Goal: Task Accomplishment & Management: Manage account settings

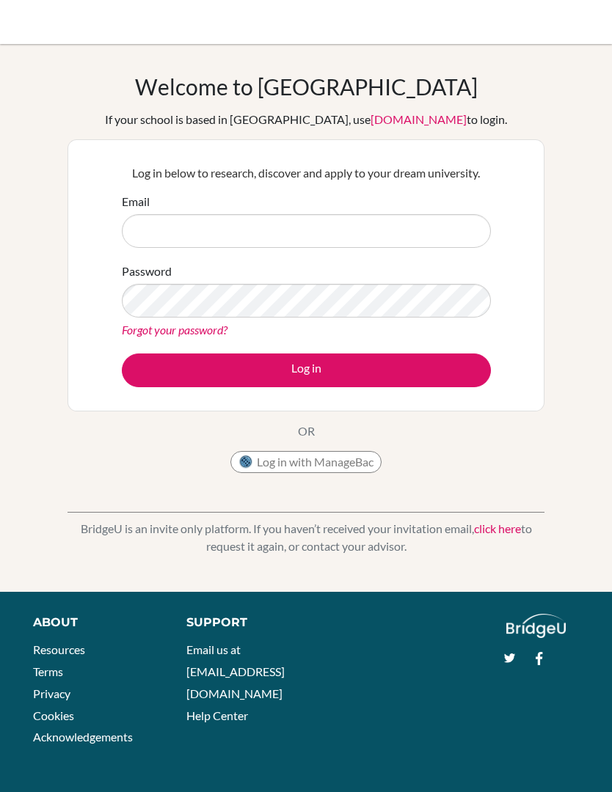
scroll to position [101, 0]
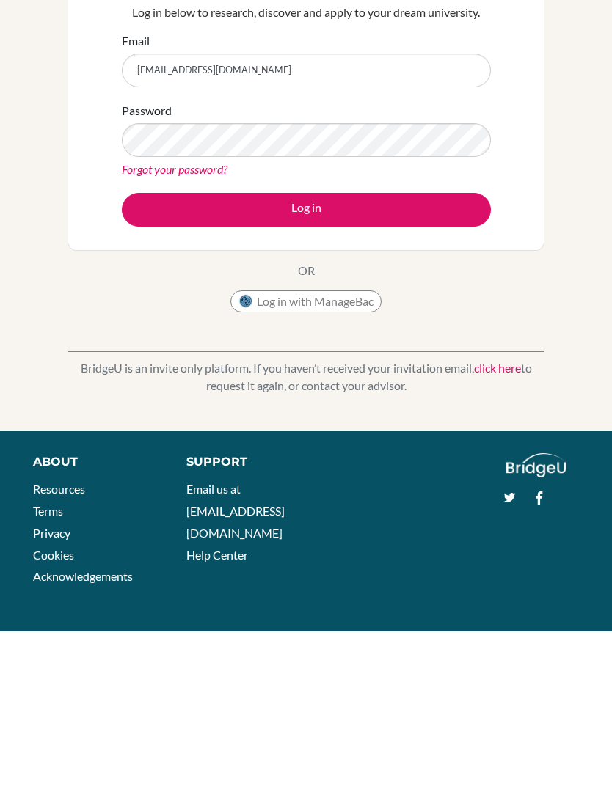
type input "attaewurama@gmail.com"
click at [460, 354] on button "Log in" at bounding box center [306, 371] width 369 height 34
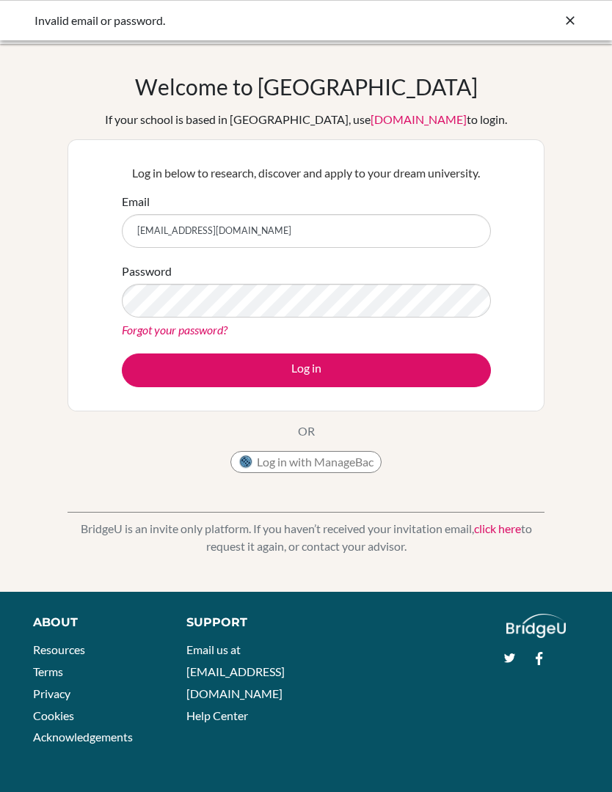
click at [147, 333] on link "Forgot your password?" at bounding box center [175, 330] width 106 height 14
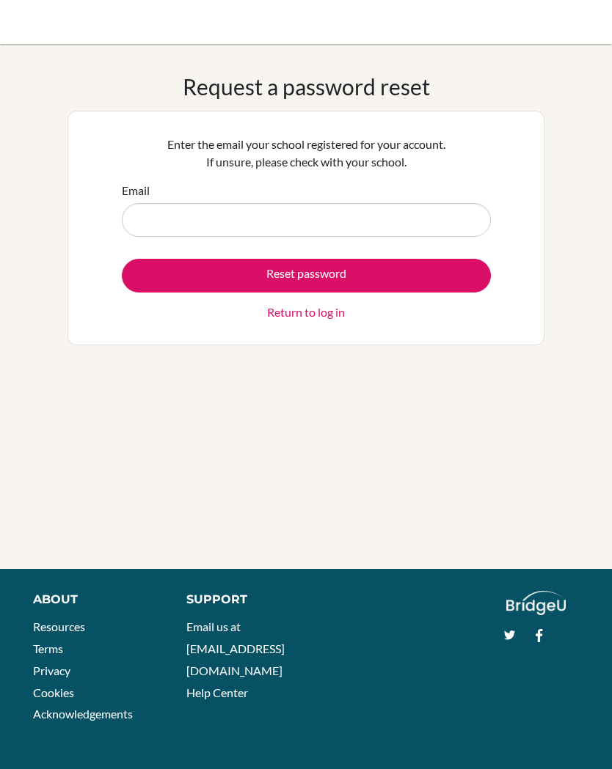
click at [163, 225] on input "Email" at bounding box center [306, 220] width 369 height 34
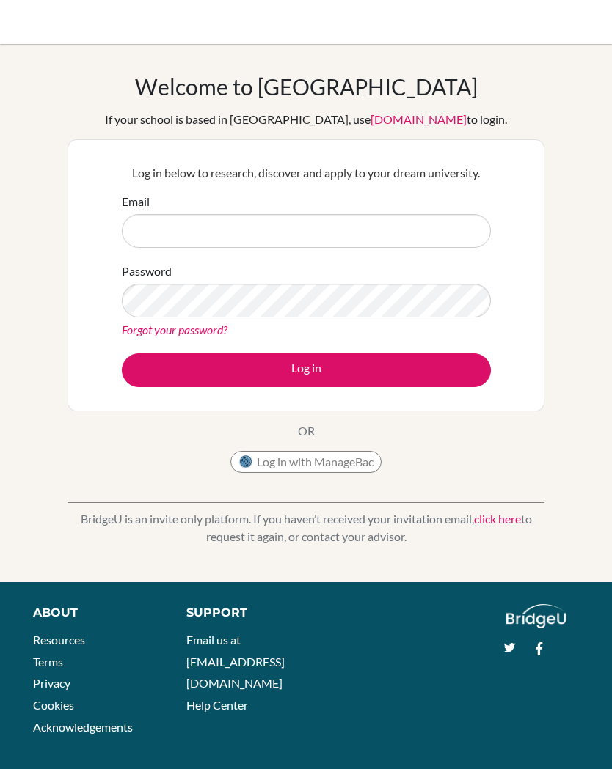
scroll to position [10, 0]
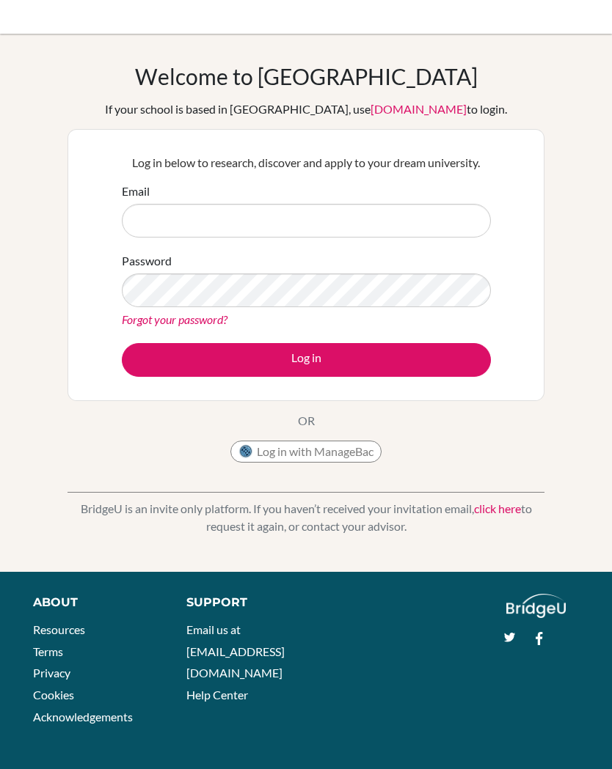
click at [402, 216] on input "Email" at bounding box center [306, 221] width 369 height 34
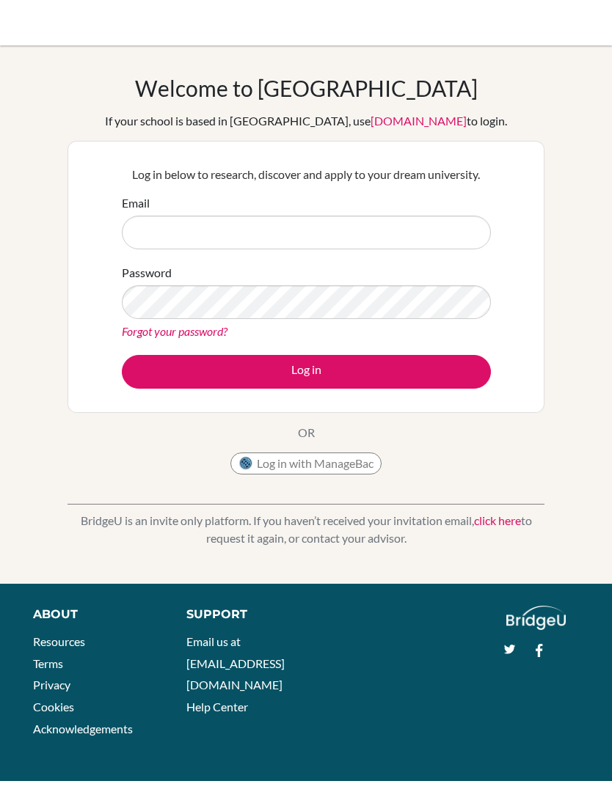
scroll to position [0, 0]
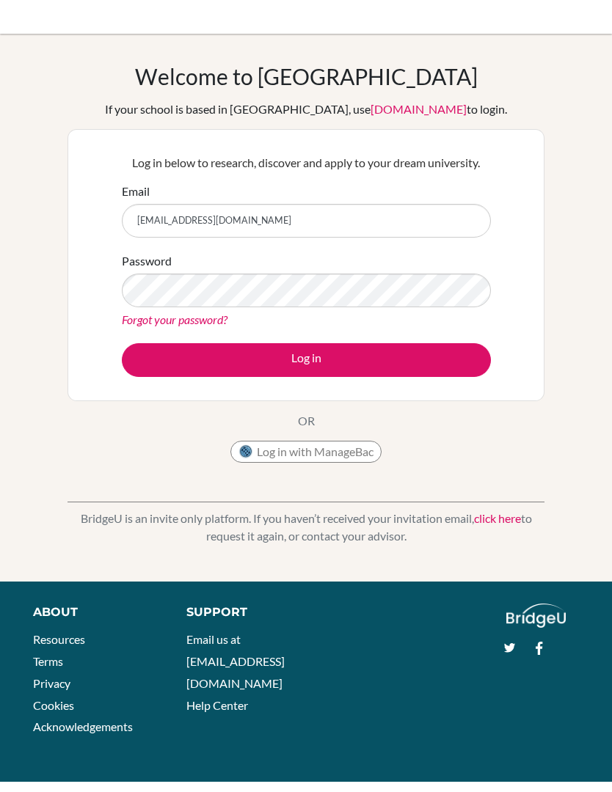
type input "[EMAIL_ADDRESS][DOMAIN_NAME]"
click at [213, 323] on link "Forgot your password?" at bounding box center [175, 330] width 106 height 14
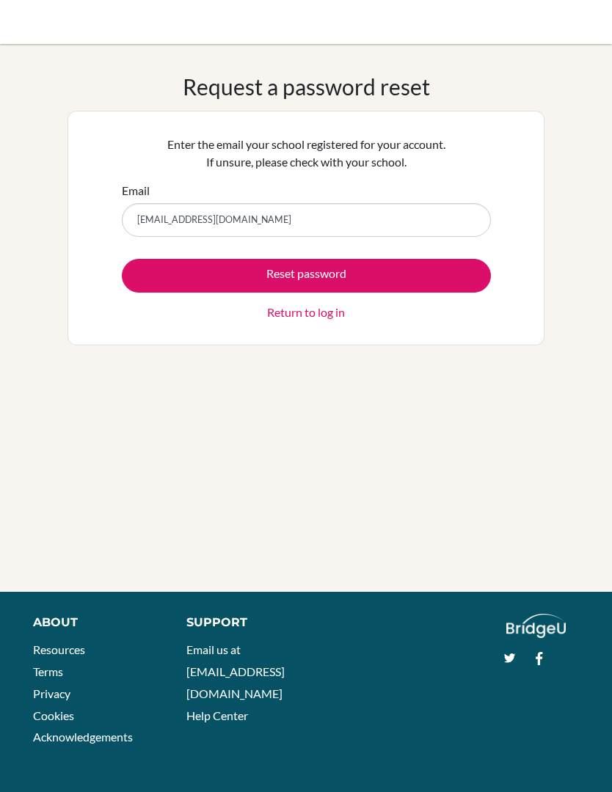
type input "[EMAIL_ADDRESS][DOMAIN_NAME]"
click at [468, 276] on button "Reset password" at bounding box center [306, 276] width 369 height 34
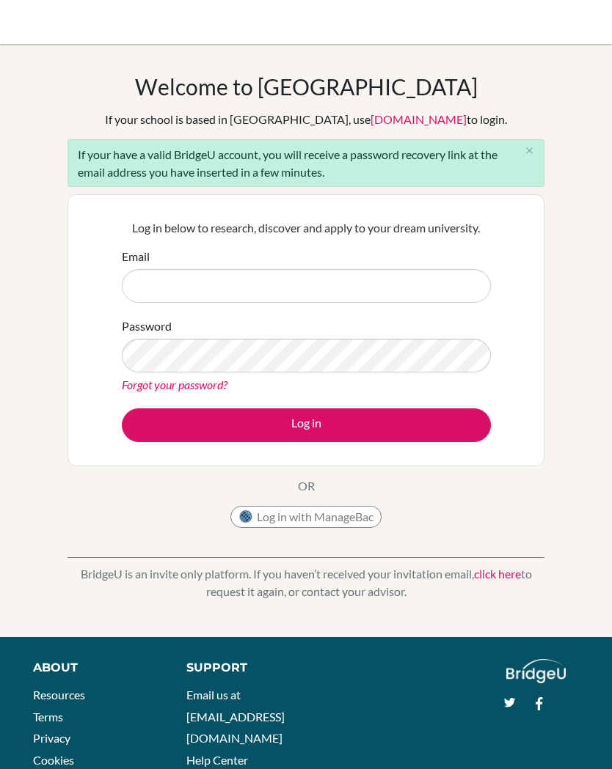
scroll to position [50, 0]
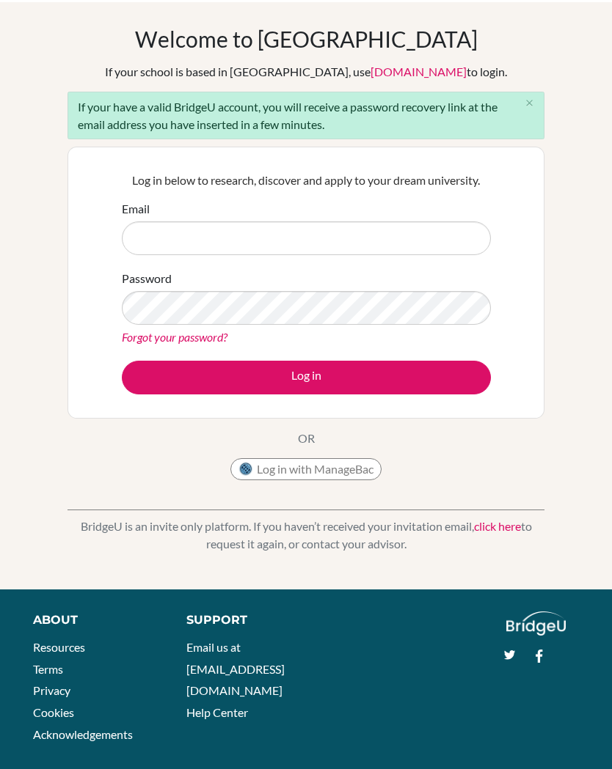
click at [437, 238] on input "Email" at bounding box center [306, 236] width 369 height 34
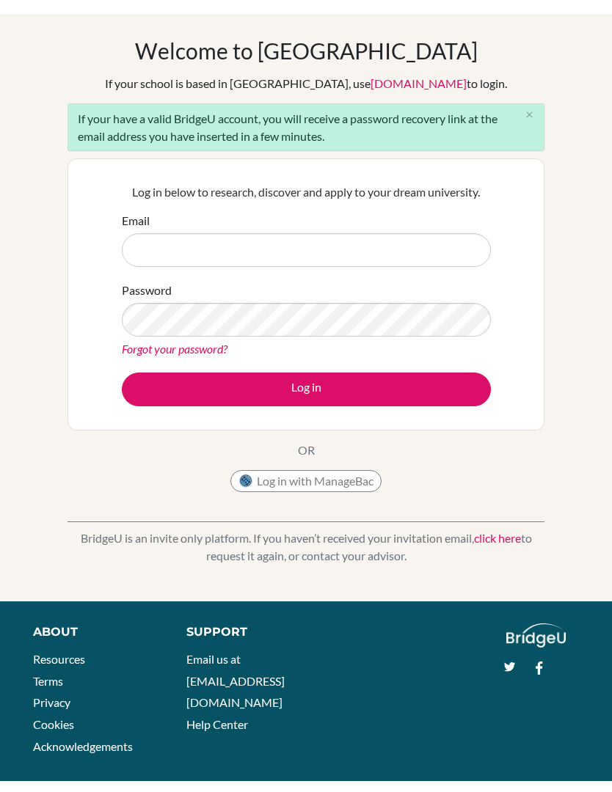
scroll to position [43, 0]
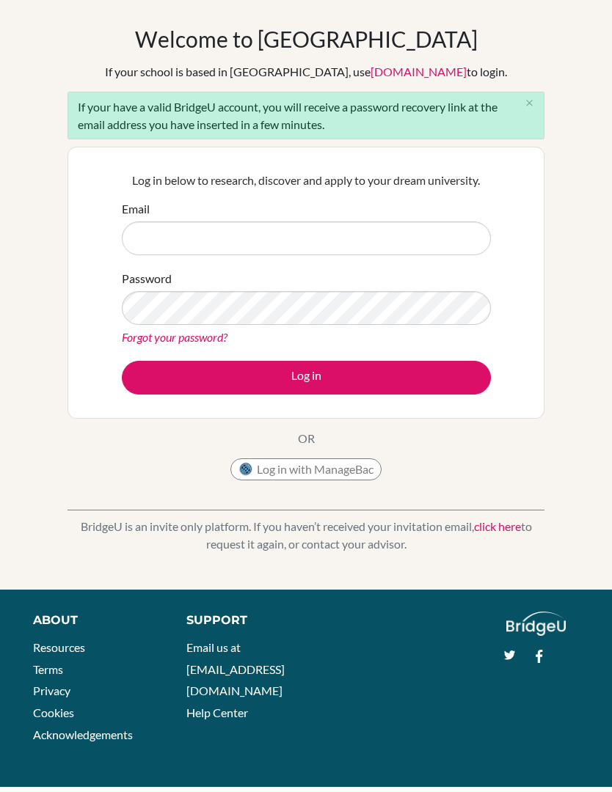
click at [444, 112] on div "If your have a valid BridgeU account, you will receive a password recovery link…" at bounding box center [305, 121] width 477 height 48
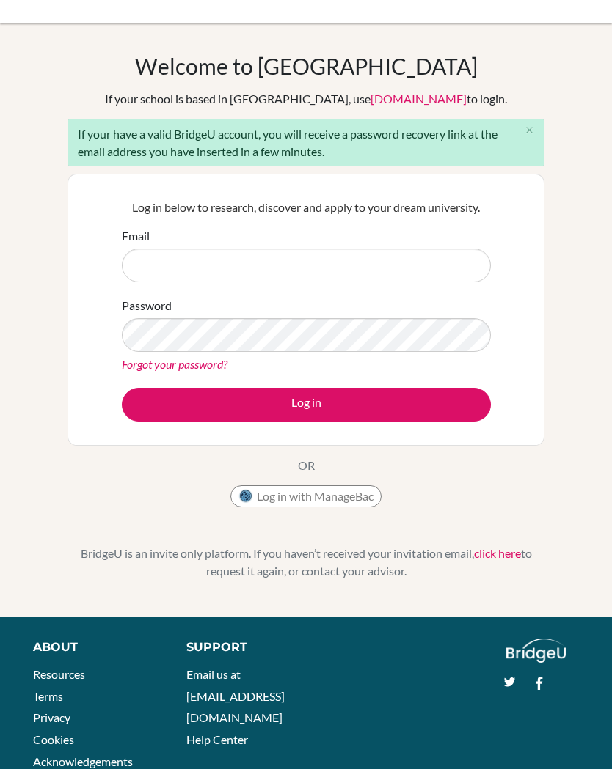
scroll to position [20, 0]
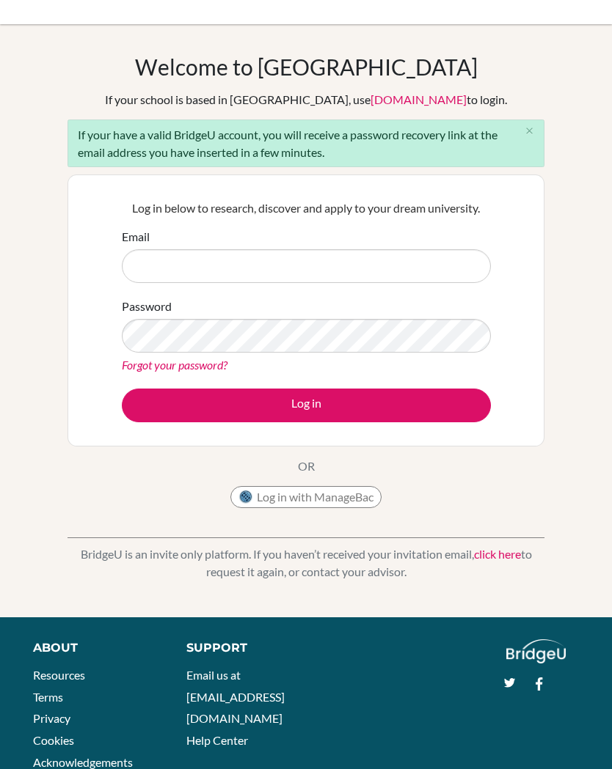
click at [354, 494] on button "Log in with ManageBac" at bounding box center [305, 497] width 151 height 22
click at [351, 506] on button "Log in with ManageBac" at bounding box center [305, 497] width 151 height 22
click at [360, 490] on button "Log in with ManageBac" at bounding box center [305, 497] width 151 height 22
